Goal: Information Seeking & Learning: Obtain resource

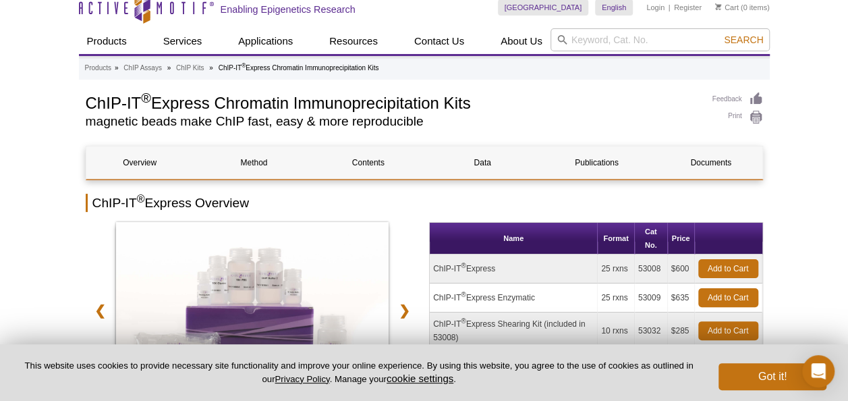
scroll to position [6, 0]
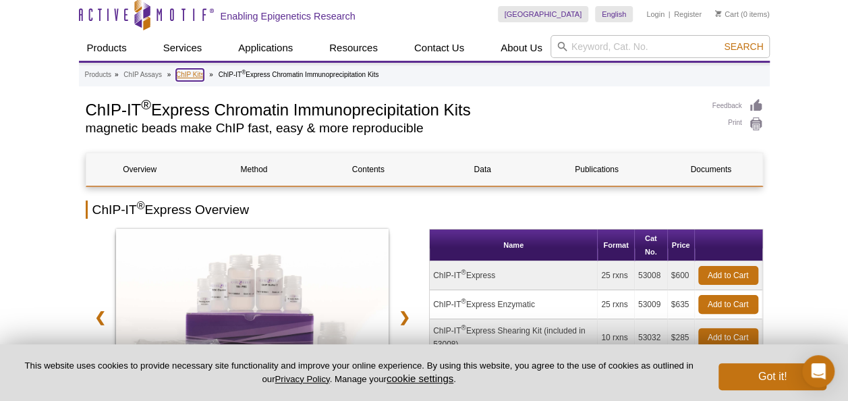
click at [193, 78] on link "ChIP Kits" at bounding box center [190, 75] width 28 height 12
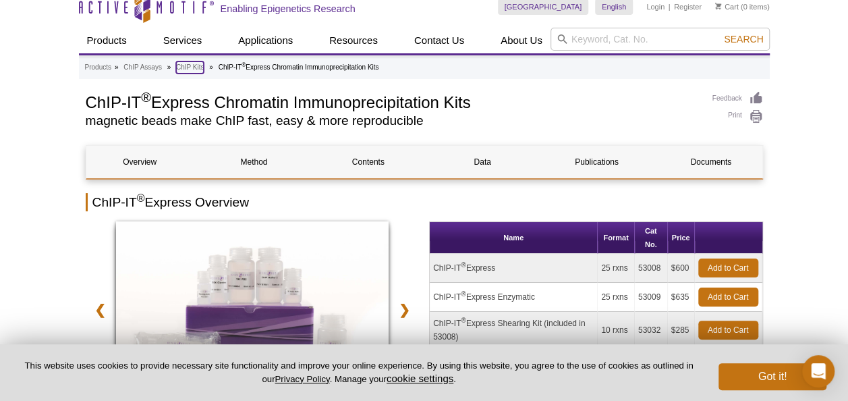
scroll to position [14, 0]
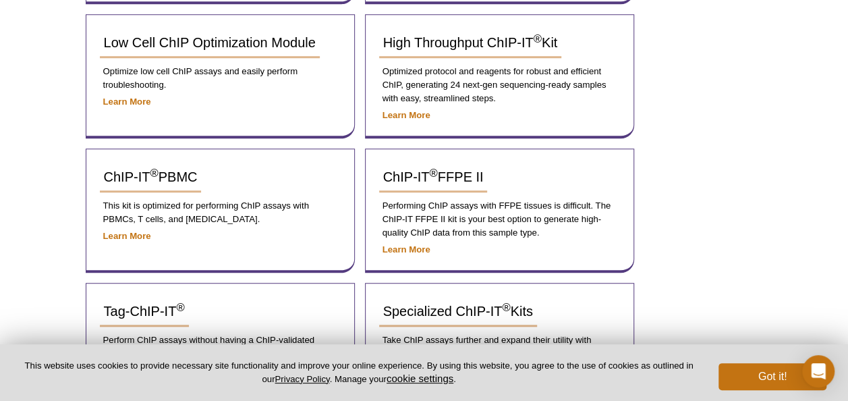
scroll to position [557, 0]
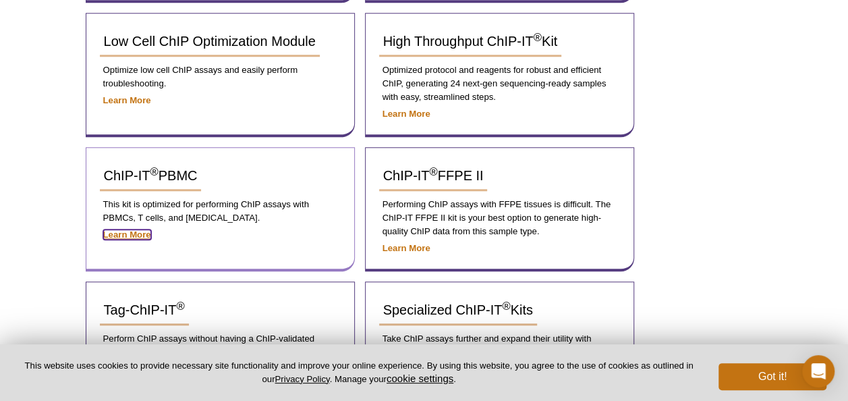
click at [136, 232] on strong "Learn More" at bounding box center [127, 234] width 48 height 10
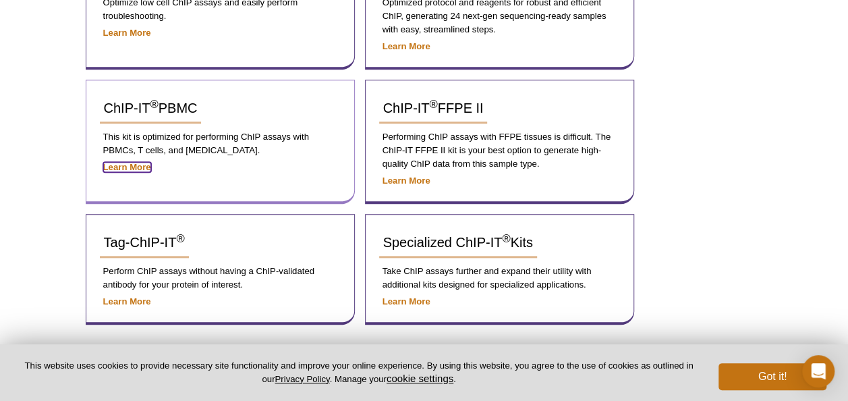
scroll to position [625, 0]
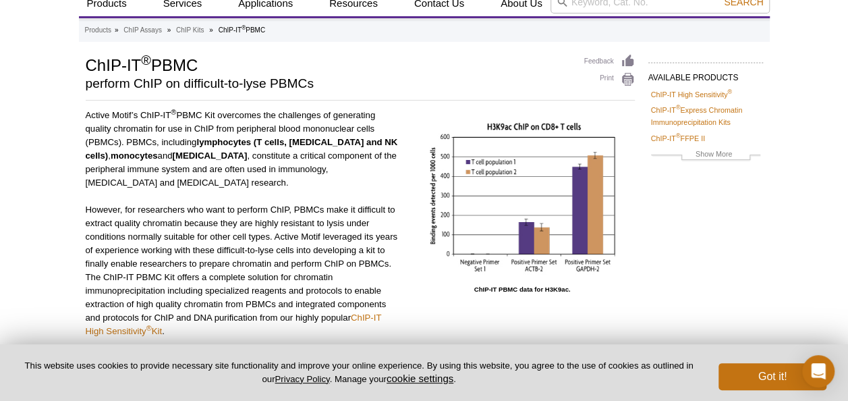
scroll to position [57, 0]
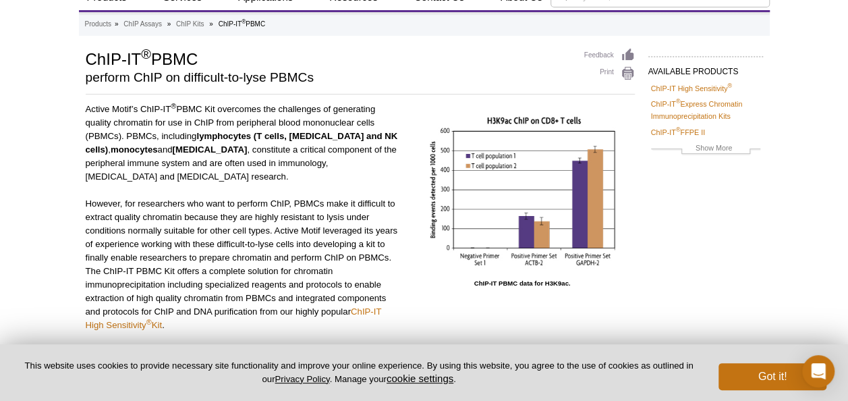
click at [311, 263] on p "However, for researchers who want to perform ChIP, PBMCs make it difficult to e…" at bounding box center [243, 264] width 315 height 135
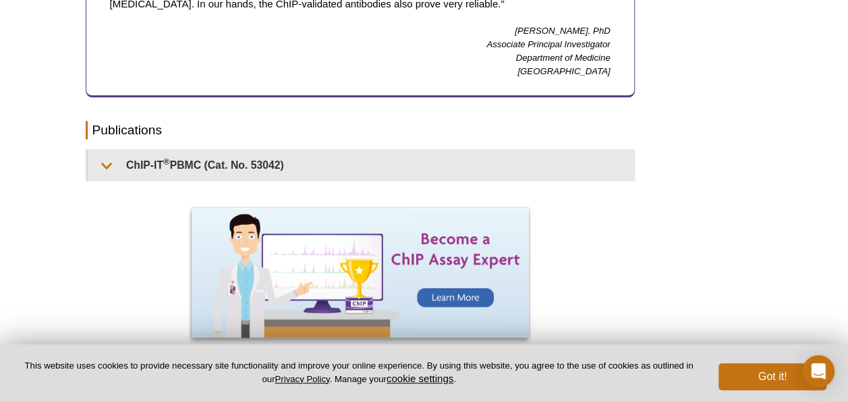
scroll to position [1060, 0]
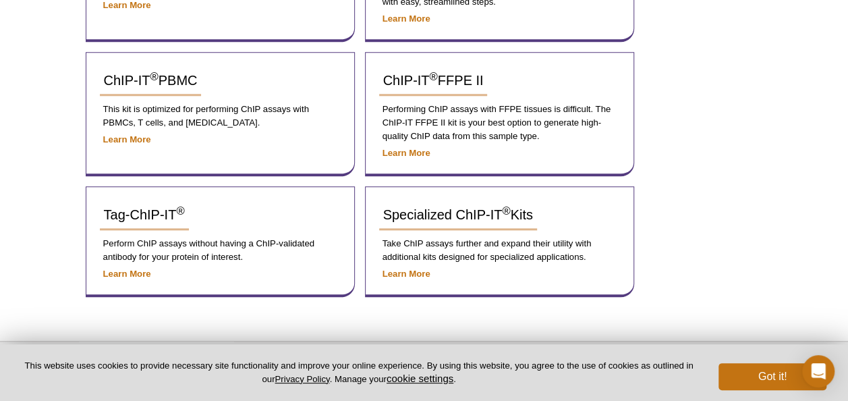
scroll to position [660, 0]
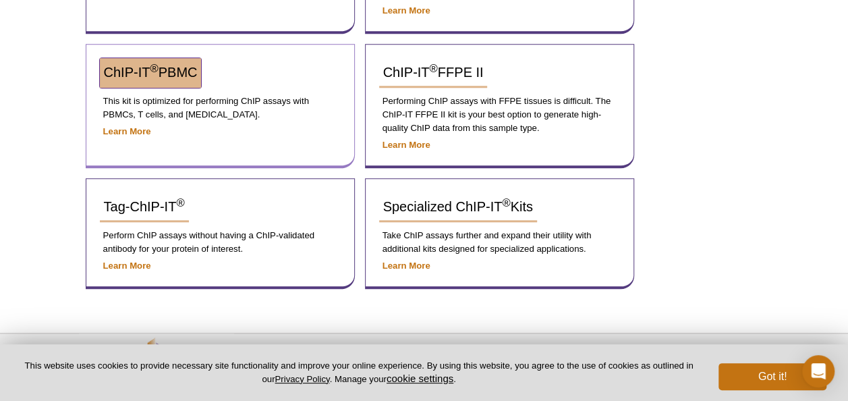
click at [201, 74] on link "ChIP-IT ® PBMC" at bounding box center [151, 73] width 102 height 30
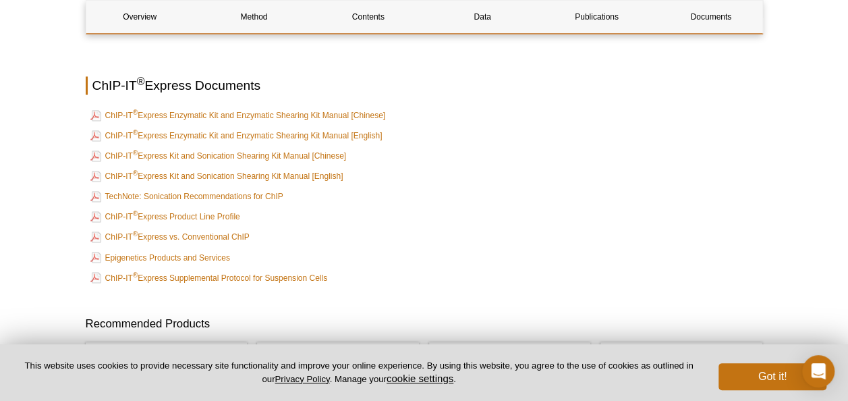
scroll to position [3480, 0]
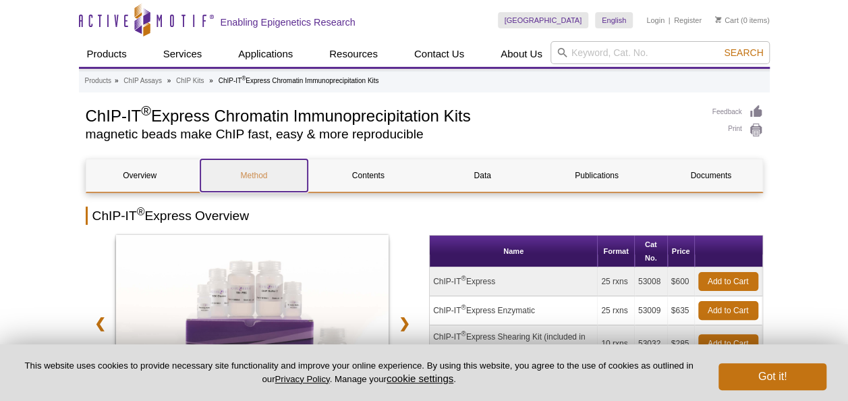
click at [221, 174] on link "Method" at bounding box center [253, 175] width 107 height 32
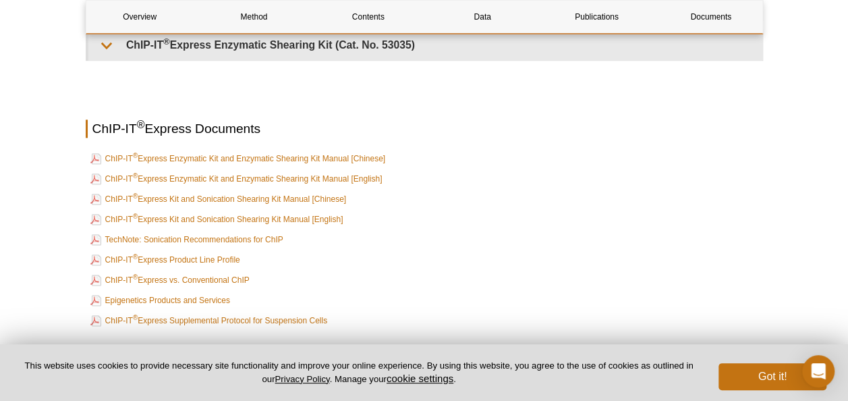
scroll to position [3464, 0]
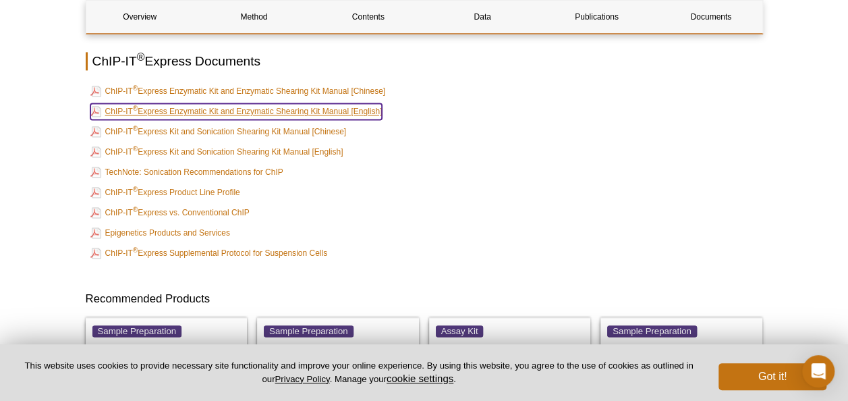
click at [210, 105] on link "ChIP-IT ® Express Enzymatic Kit and Enzymatic Shearing Kit Manual [English]" at bounding box center [236, 111] width 292 height 16
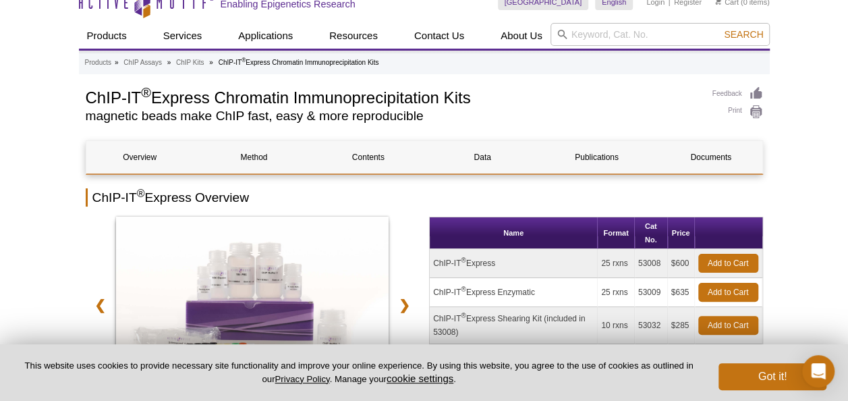
scroll to position [0, 0]
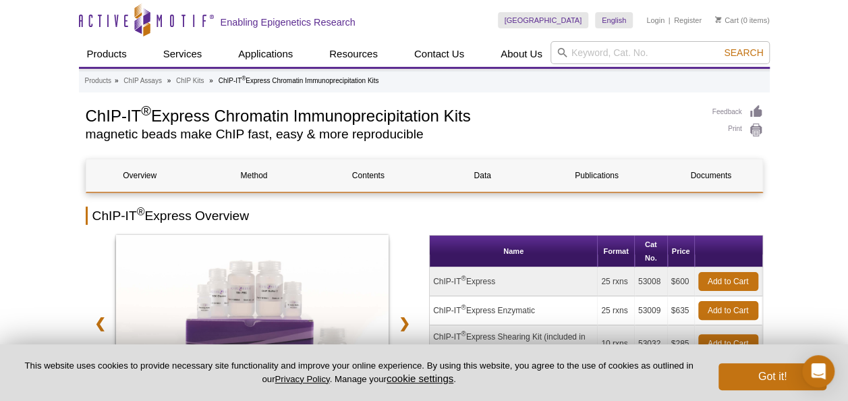
click at [182, 74] on div "Products » ChIP Assays » ChIP Kits » ChIP-IT ® Express Chromatin Immunoprecipit…" at bounding box center [424, 81] width 691 height 22
click at [191, 84] on link "ChIP Kits" at bounding box center [190, 81] width 28 height 12
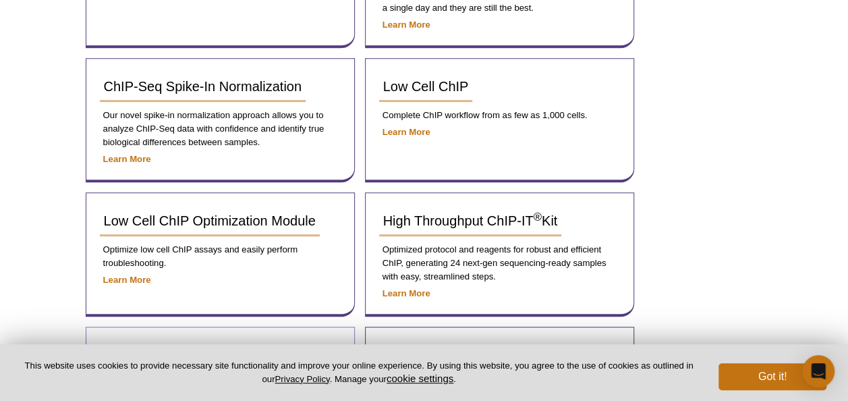
scroll to position [472, 0]
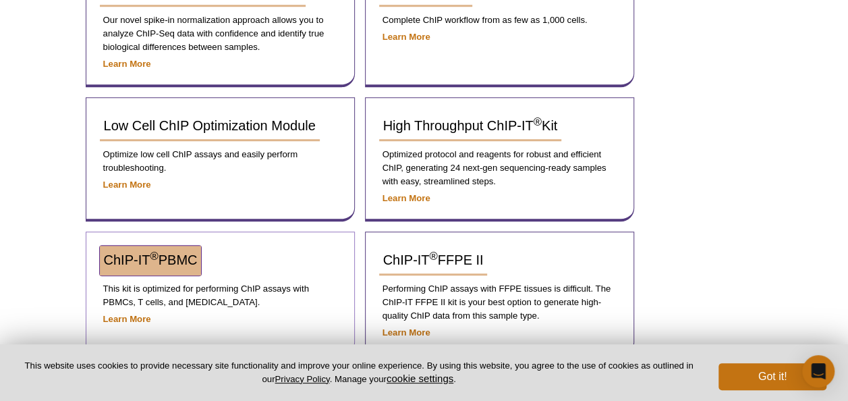
click at [171, 261] on span "ChIP-IT ® PBMC" at bounding box center [151, 259] width 94 height 15
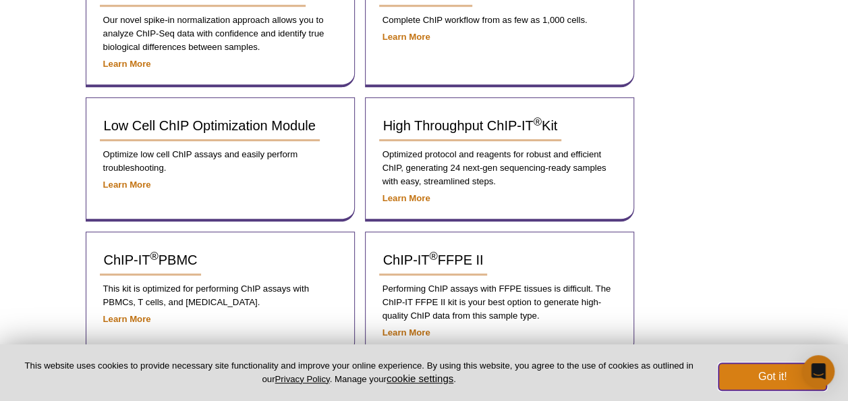
click at [775, 374] on button "Got it!" at bounding box center [773, 376] width 108 height 27
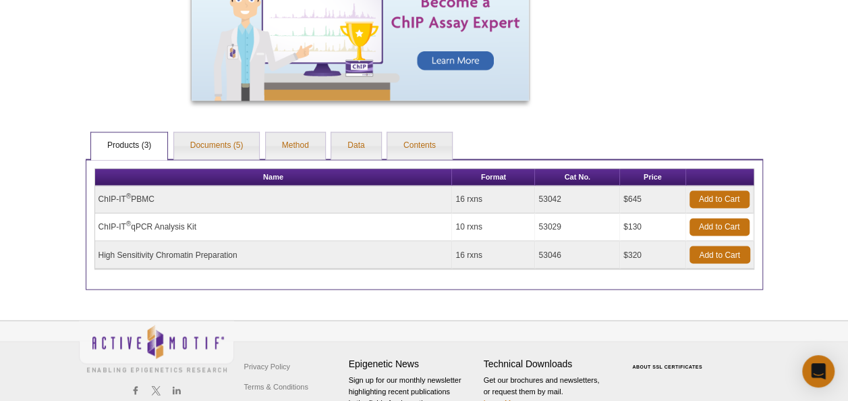
scroll to position [1060, 0]
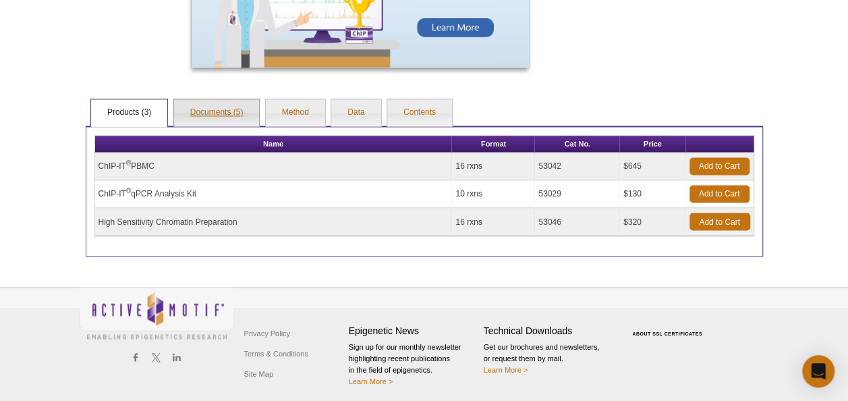
click at [233, 116] on link "Documents (5)" at bounding box center [217, 112] width 86 height 27
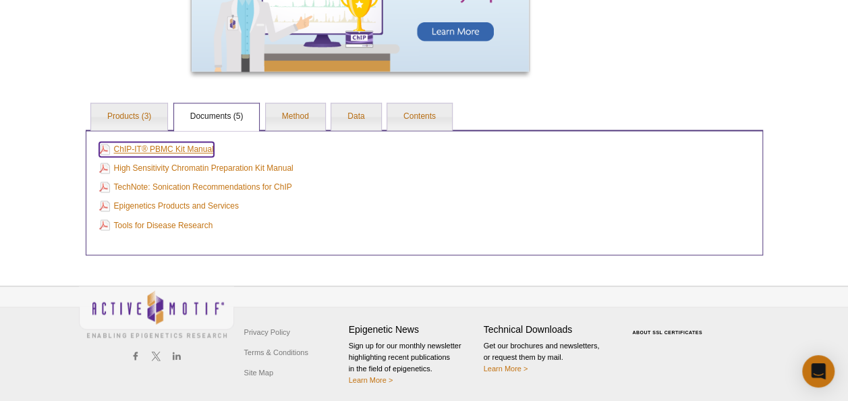
click at [173, 147] on link "ChIP-IT® PBMC Kit Manual" at bounding box center [156, 149] width 115 height 15
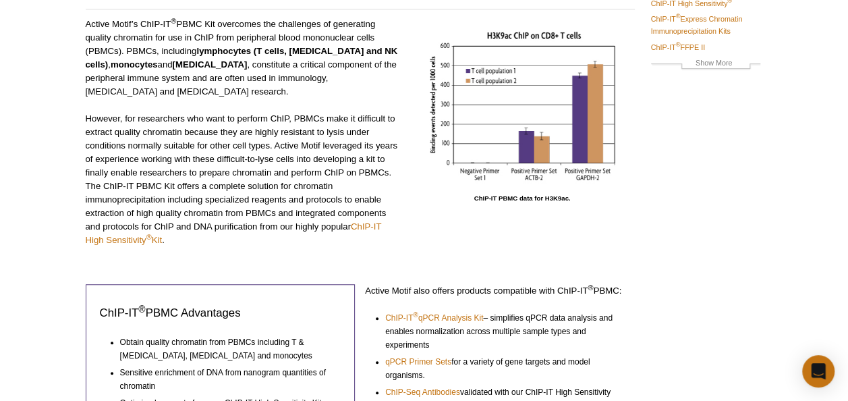
scroll to position [0, 0]
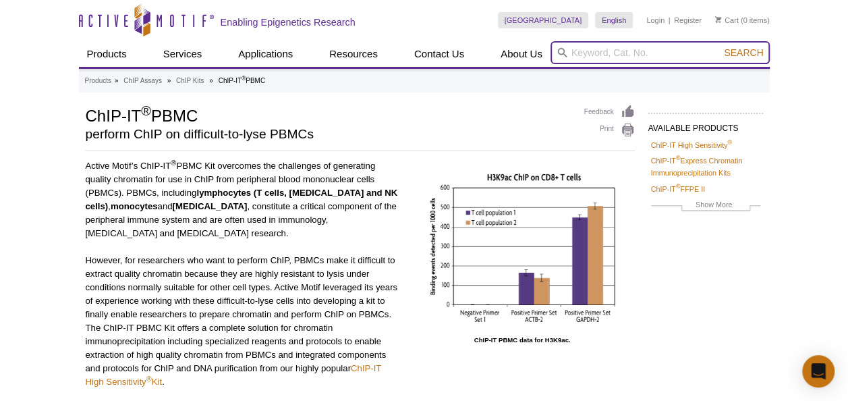
click at [603, 47] on input "search" at bounding box center [660, 52] width 219 height 23
paste input "53029"
type input "53029"
click at [720, 47] on button "Search" at bounding box center [743, 53] width 47 height 12
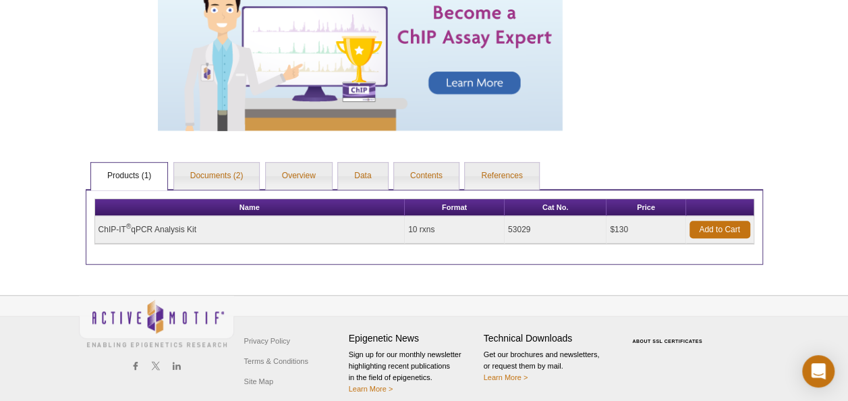
scroll to position [342, 0]
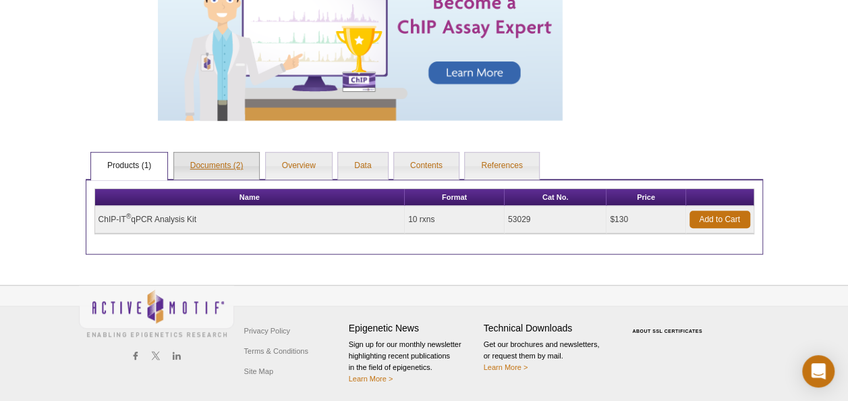
click at [224, 165] on link "Documents (2)" at bounding box center [217, 166] width 86 height 27
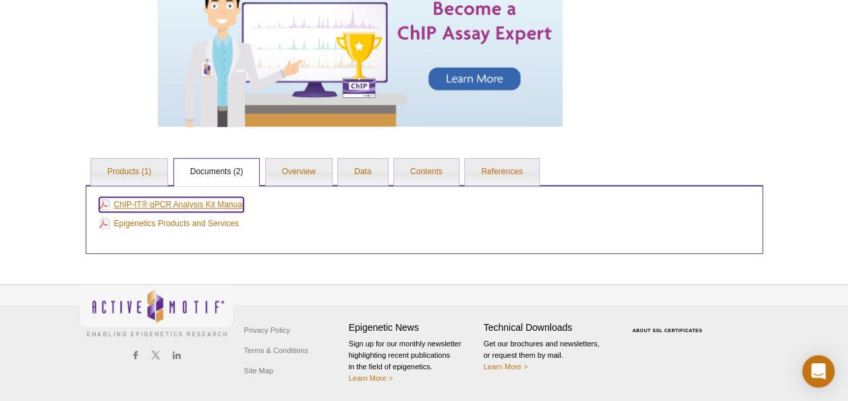
click at [212, 207] on link "ChIP-IT® qPCR Analysis Kit Manual" at bounding box center [171, 204] width 145 height 15
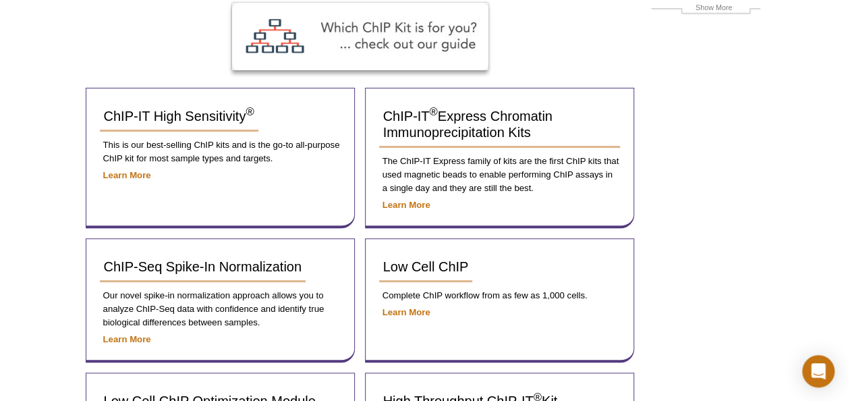
scroll to position [202, 0]
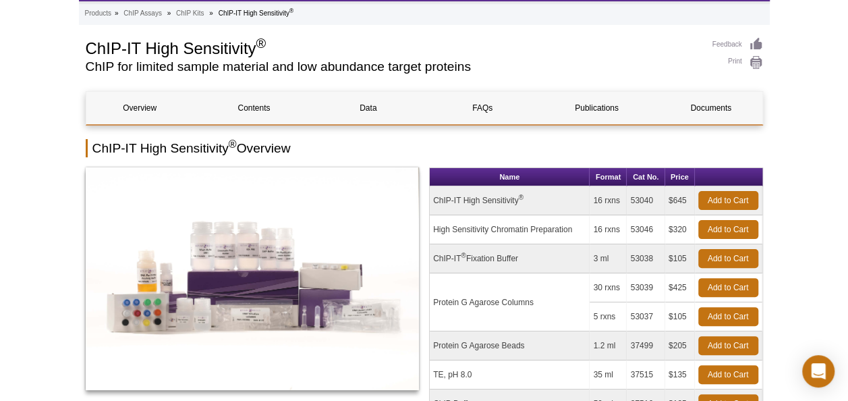
click at [510, 168] on th "Name" at bounding box center [510, 177] width 160 height 18
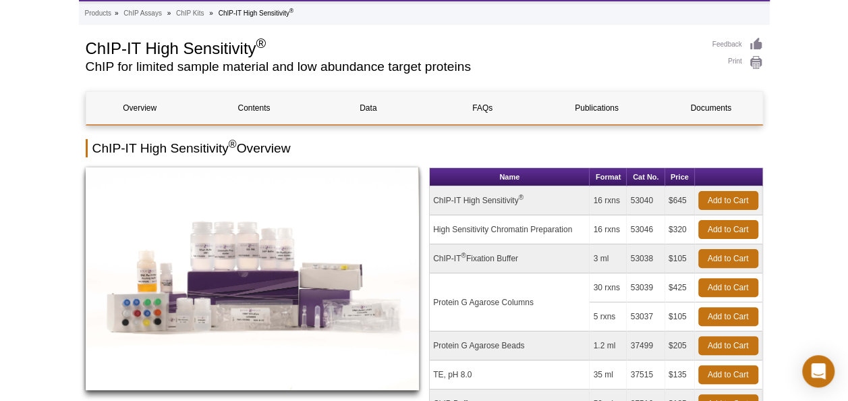
scroll to position [135, 0]
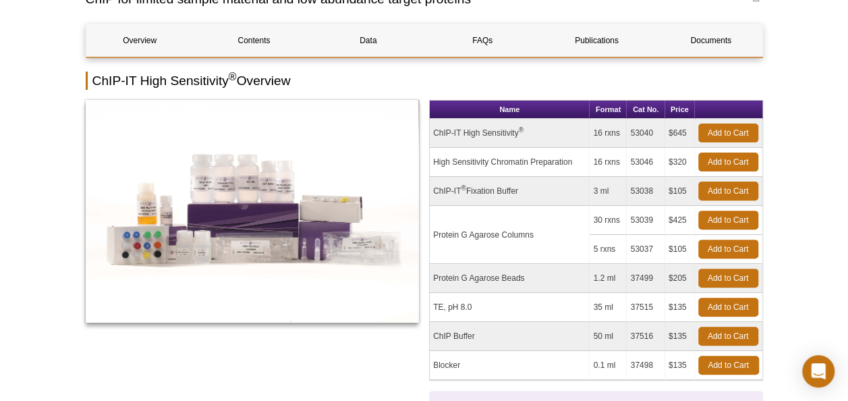
click at [398, 350] on div at bounding box center [253, 286] width 334 height 372
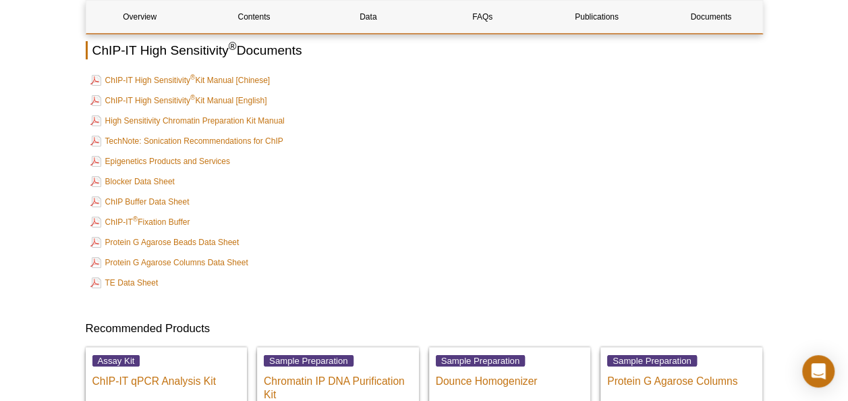
scroll to position [4927, 0]
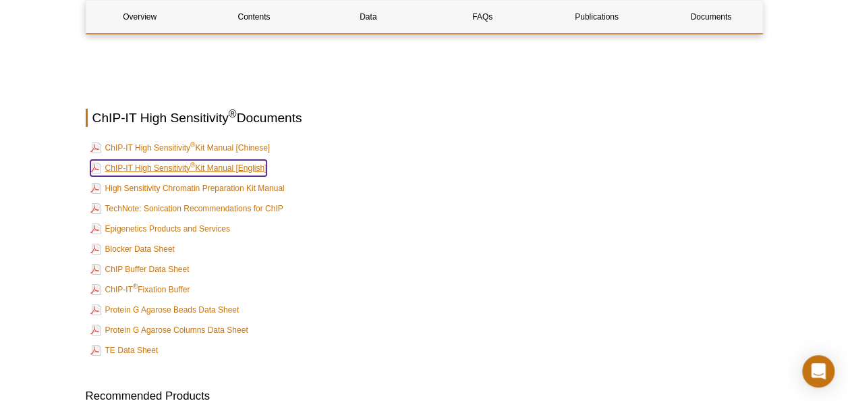
click at [182, 165] on link "ChIP-IT High Sensitivity ® Kit Manual [English]" at bounding box center [178, 168] width 177 height 16
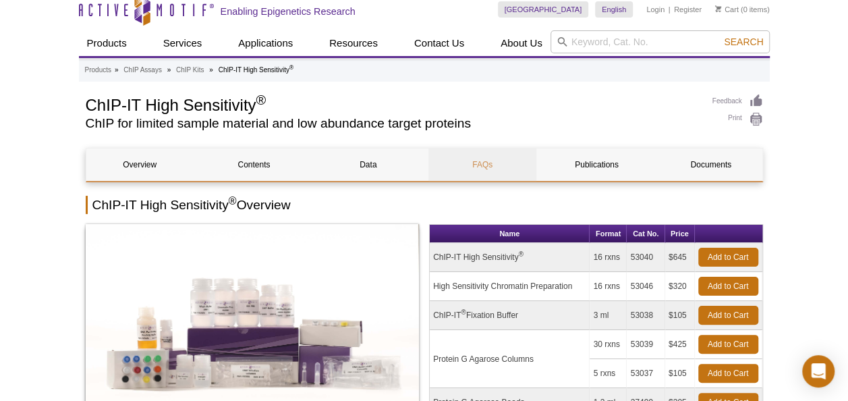
scroll to position [0, 0]
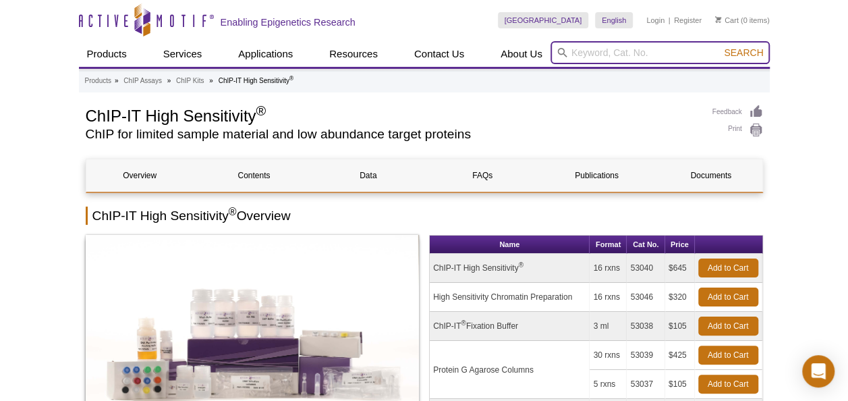
click at [622, 55] on input "search" at bounding box center [660, 52] width 219 height 23
click at [720, 47] on button "Search" at bounding box center [743, 53] width 47 height 12
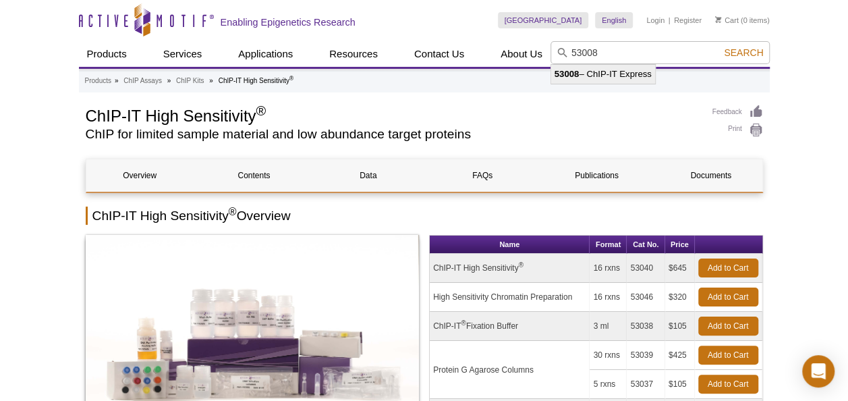
click at [618, 78] on li "53008 – ChIP-IT Express" at bounding box center [603, 74] width 104 height 19
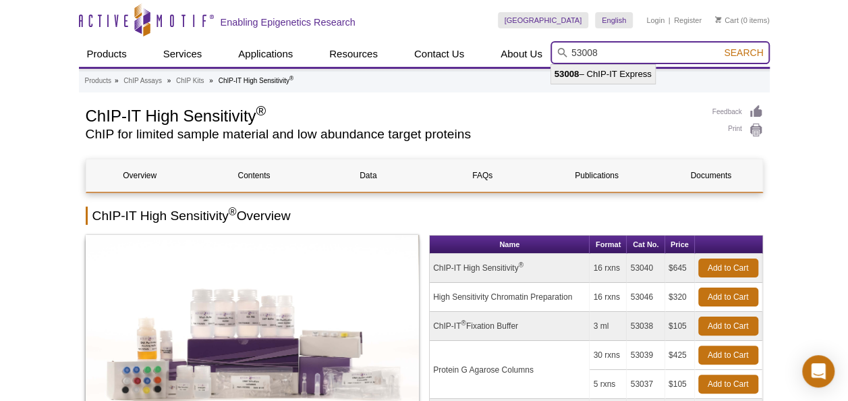
type input "53008 – ChIP-IT Express"
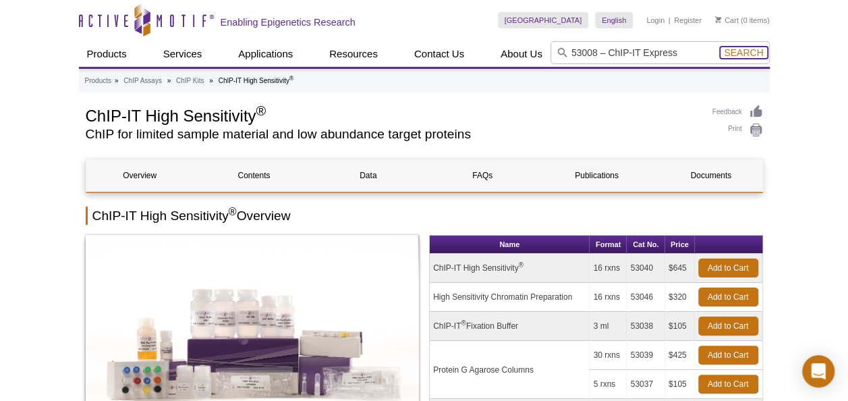
click at [751, 51] on span "Search" at bounding box center [743, 52] width 39 height 11
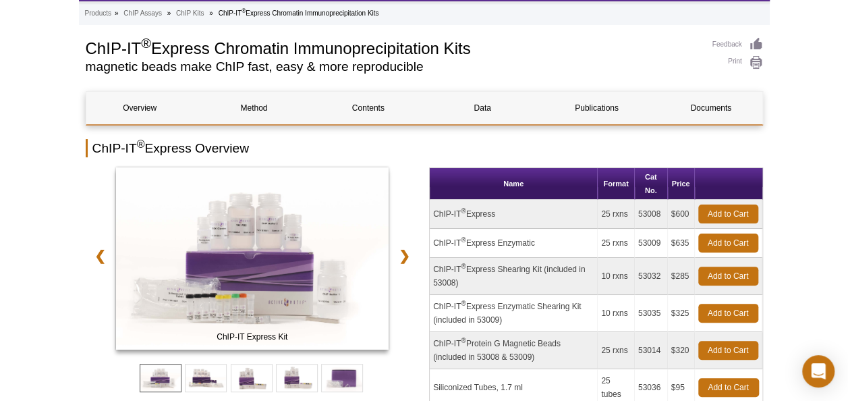
scroll to position [135, 0]
